Goal: Navigation & Orientation: Find specific page/section

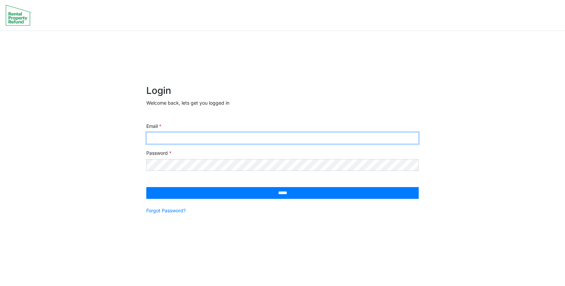
type input "**********"
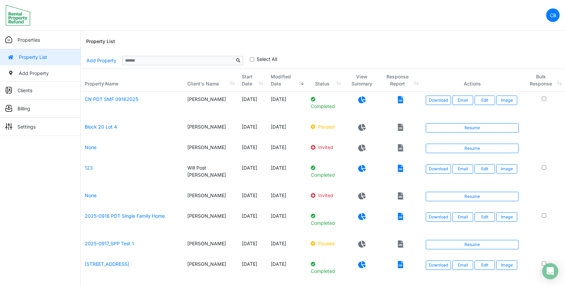
click at [370, 40] on div "Property List" at bounding box center [322, 42] width 473 height 22
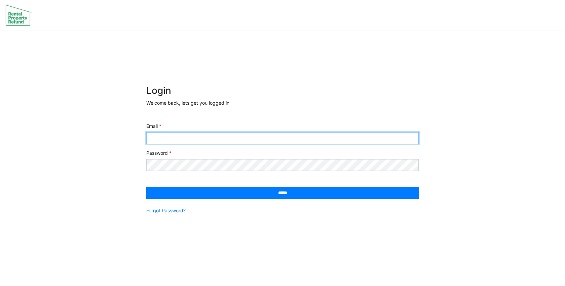
type input "**********"
